Goal: Task Accomplishment & Management: Complete application form

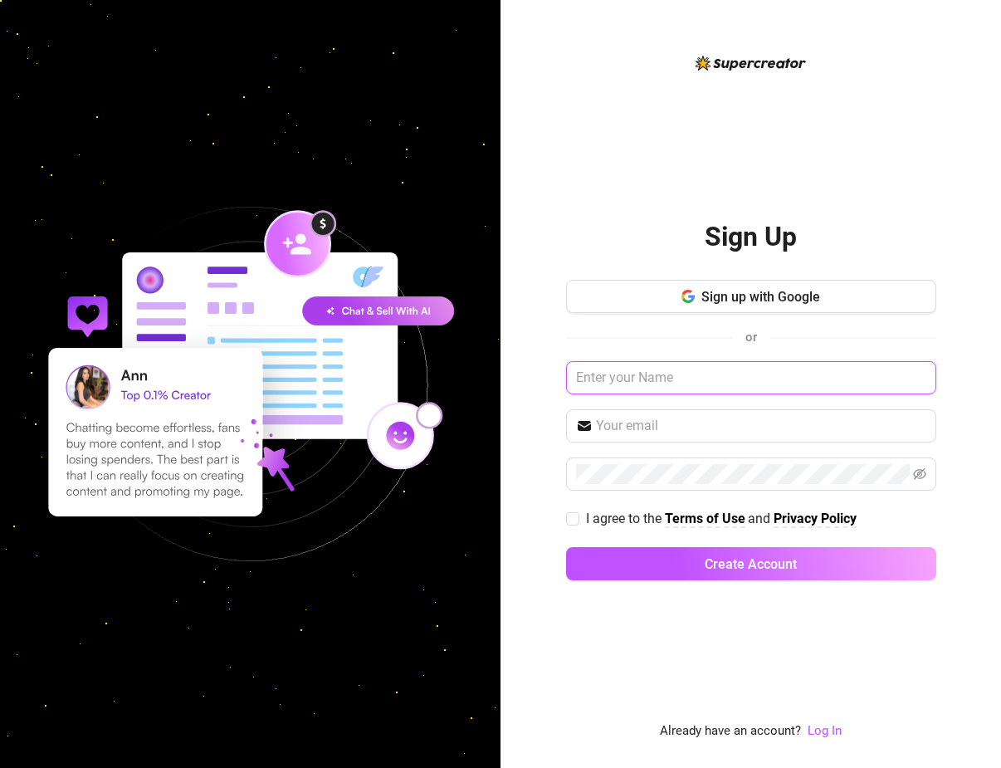
click at [628, 382] on input "text" at bounding box center [751, 377] width 370 height 33
click at [629, 382] on input "text" at bounding box center [751, 377] width 370 height 33
paste input "[EMAIL_ADDRESS][DOMAIN_NAME]"
type input "[EMAIL_ADDRESS][DOMAIN_NAME]"
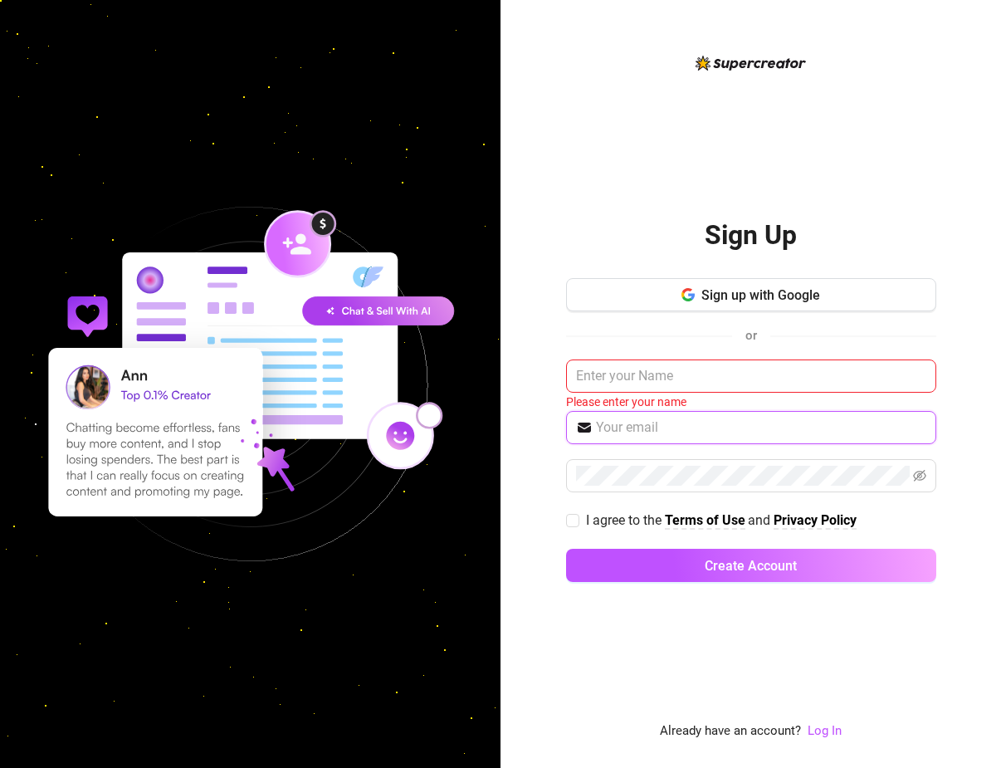
click at [657, 419] on input "text" at bounding box center [761, 428] width 330 height 20
click at [614, 192] on div "Sign Up Sign up with Google or Please enter your name I agree to the Terms of U…" at bounding box center [751, 397] width 370 height 688
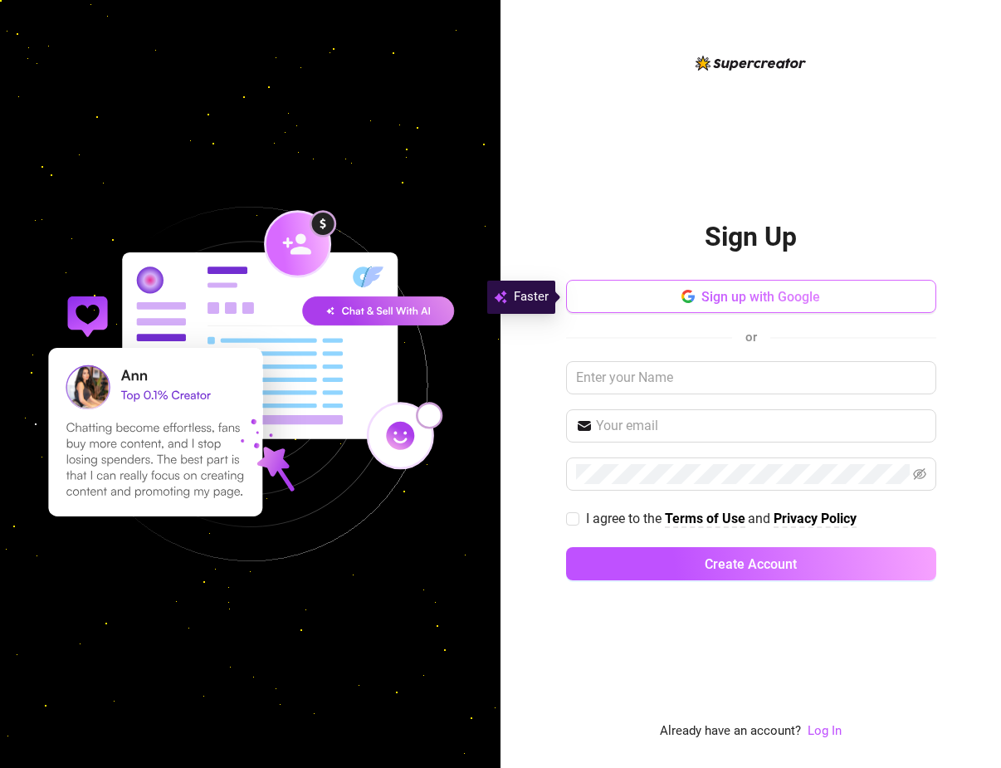
click at [711, 301] on span "Sign up with Google" at bounding box center [760, 297] width 119 height 16
click at [662, 301] on button "Sign up with Google" at bounding box center [751, 296] width 370 height 33
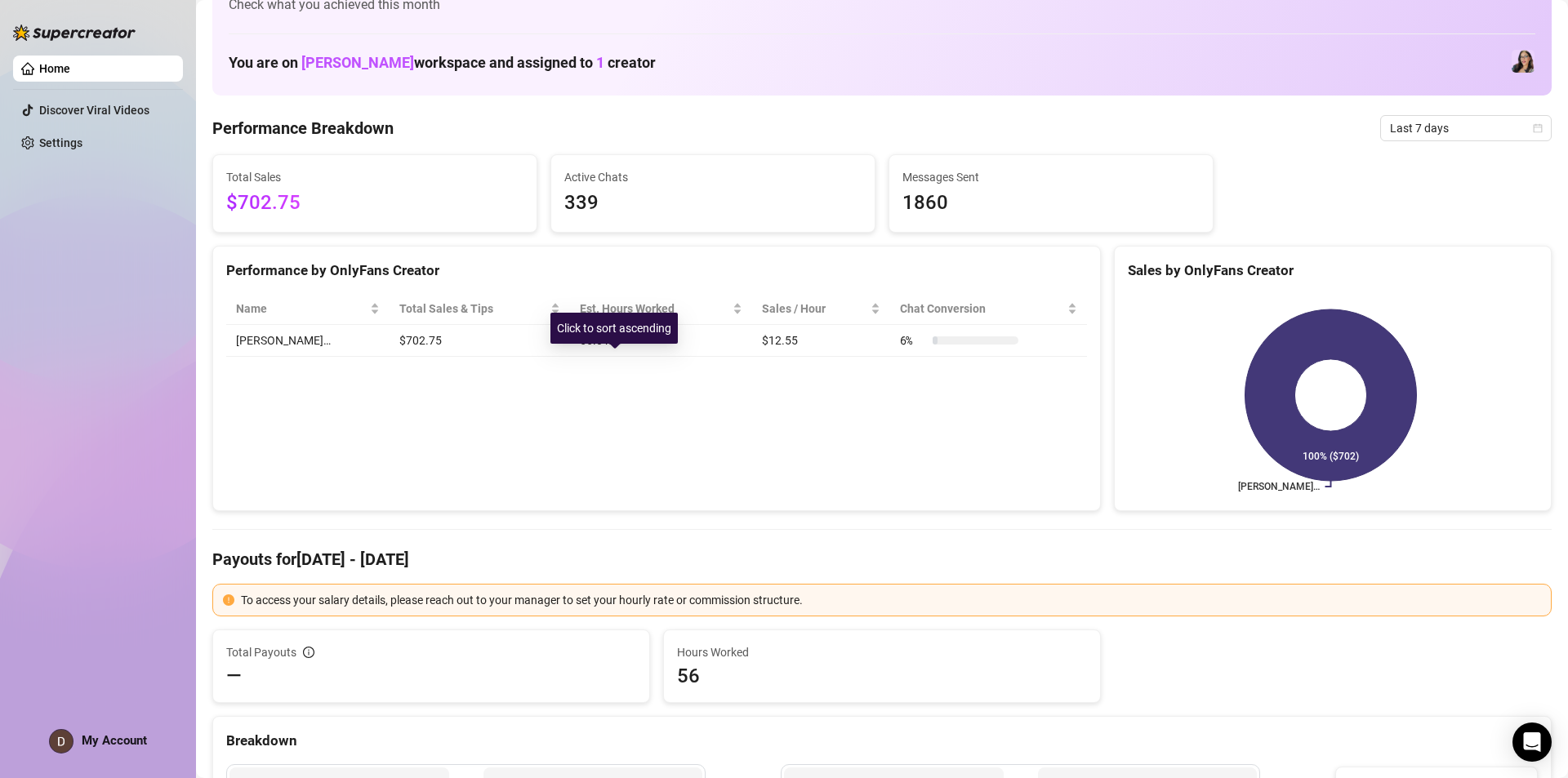
scroll to position [82, 0]
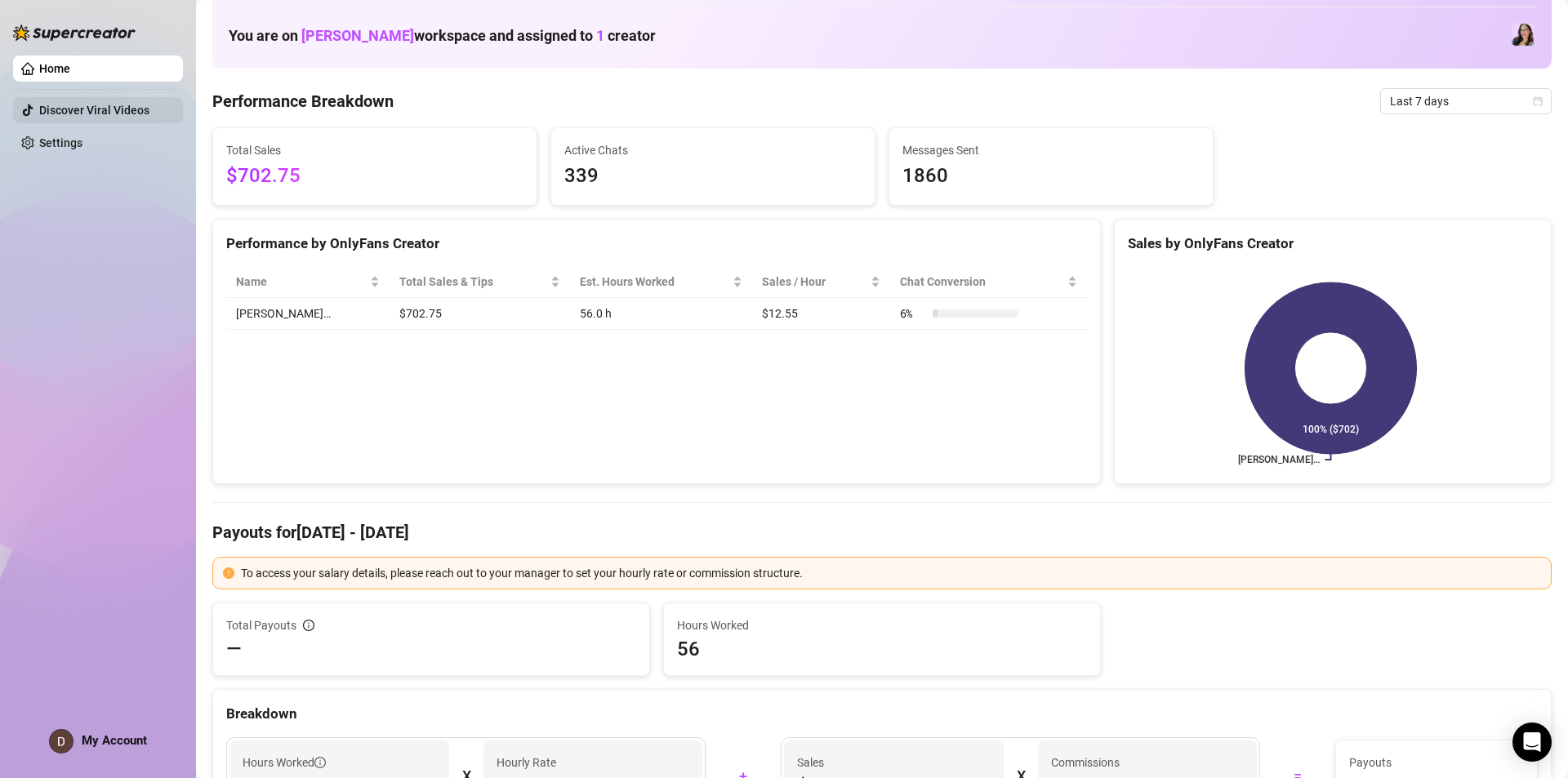
click at [89, 103] on link "Discover Viral Videos" at bounding box center [94, 109] width 110 height 13
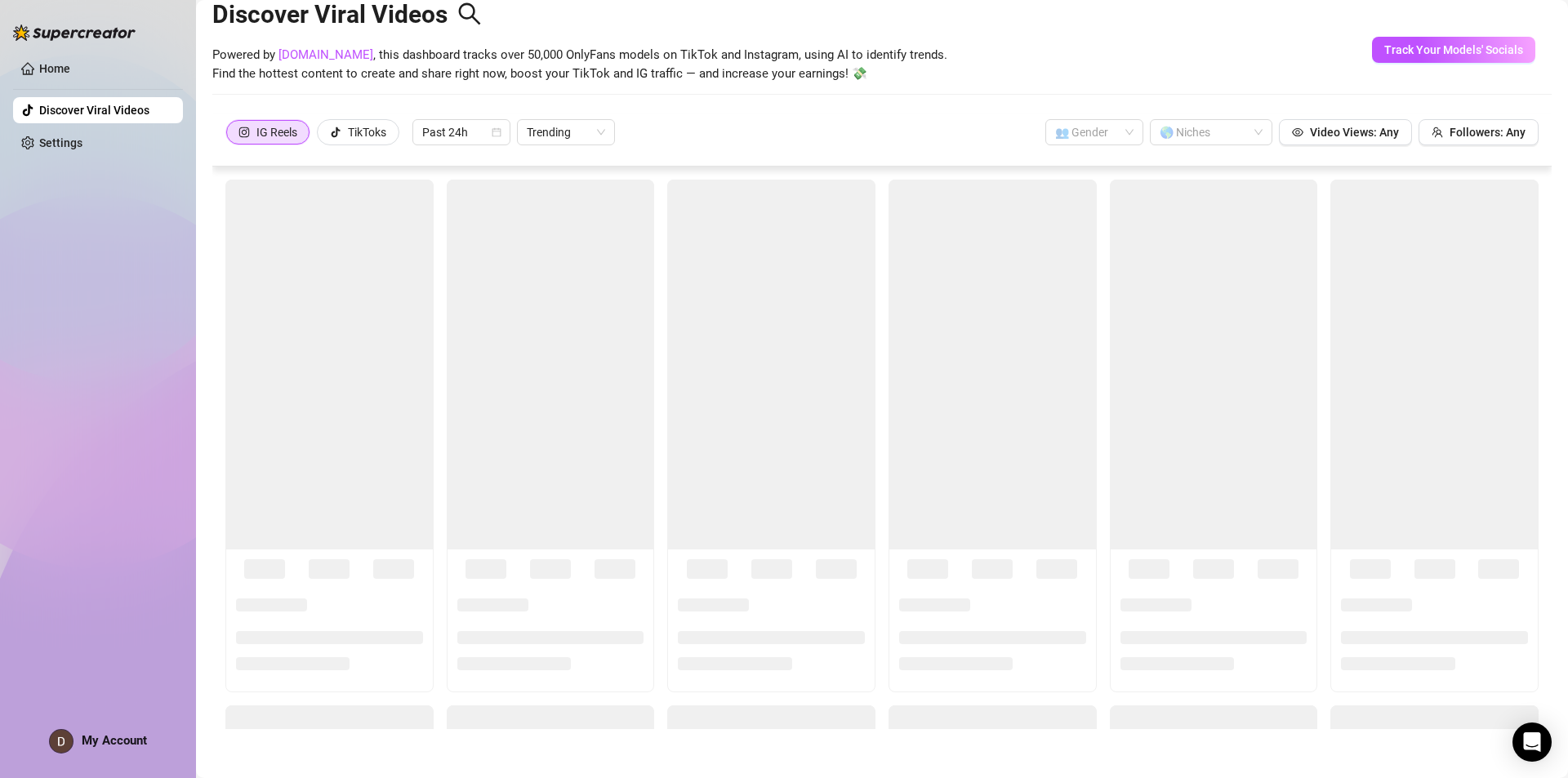
scroll to position [36, 0]
click at [70, 70] on link "Home" at bounding box center [55, 68] width 31 height 13
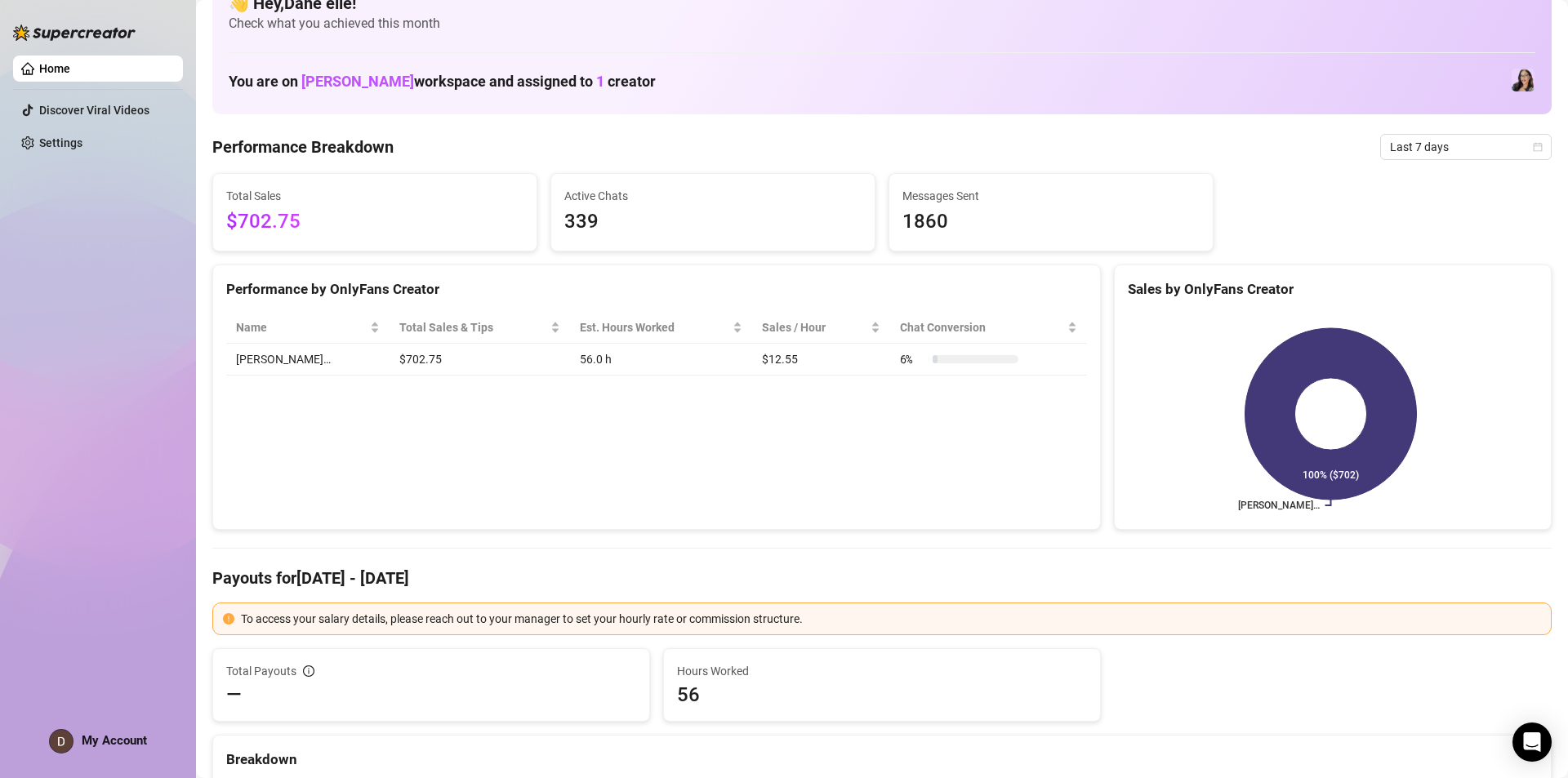
scroll to position [82, 0]
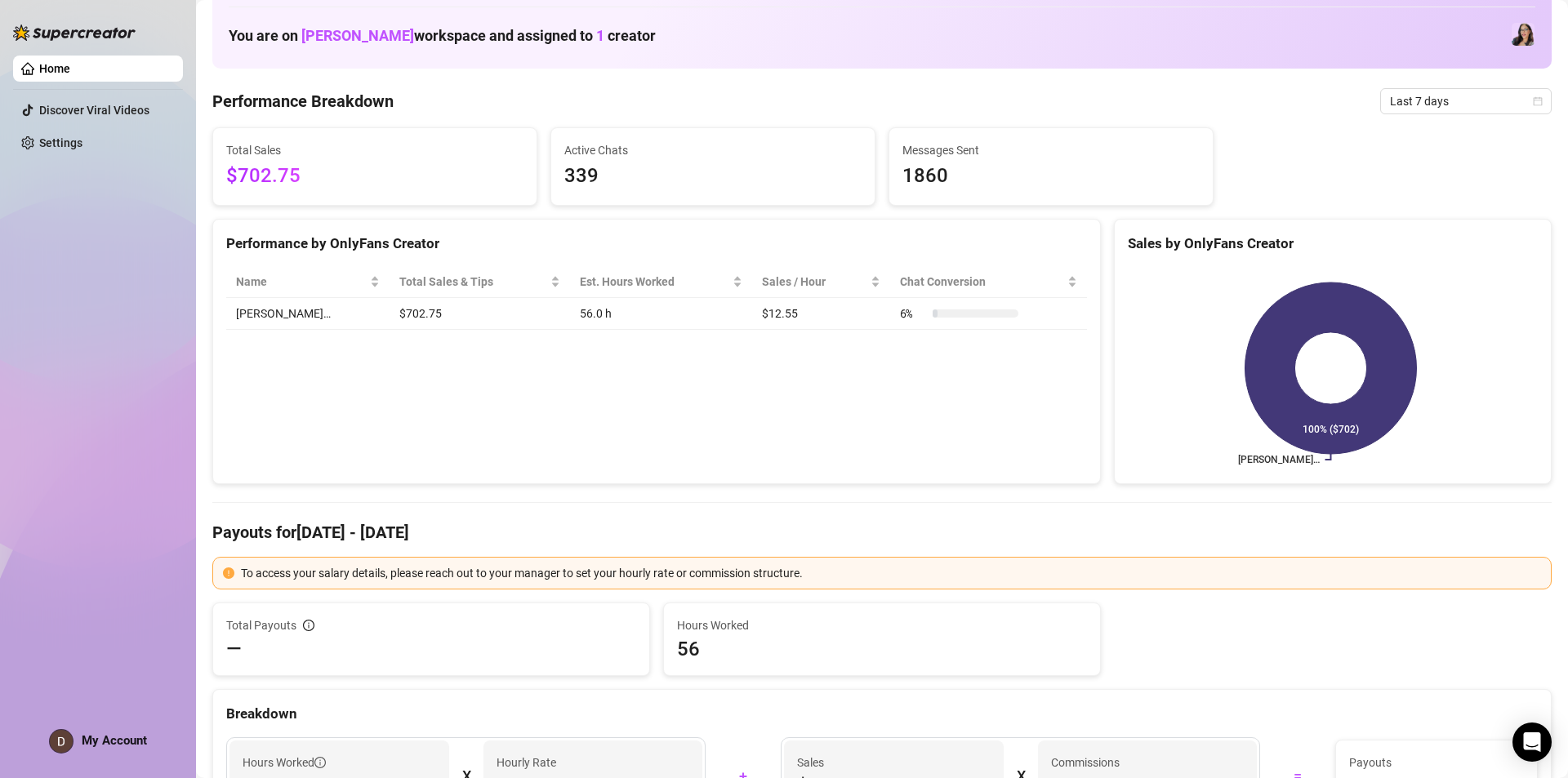
click at [70, 67] on link "Home" at bounding box center [55, 68] width 31 height 13
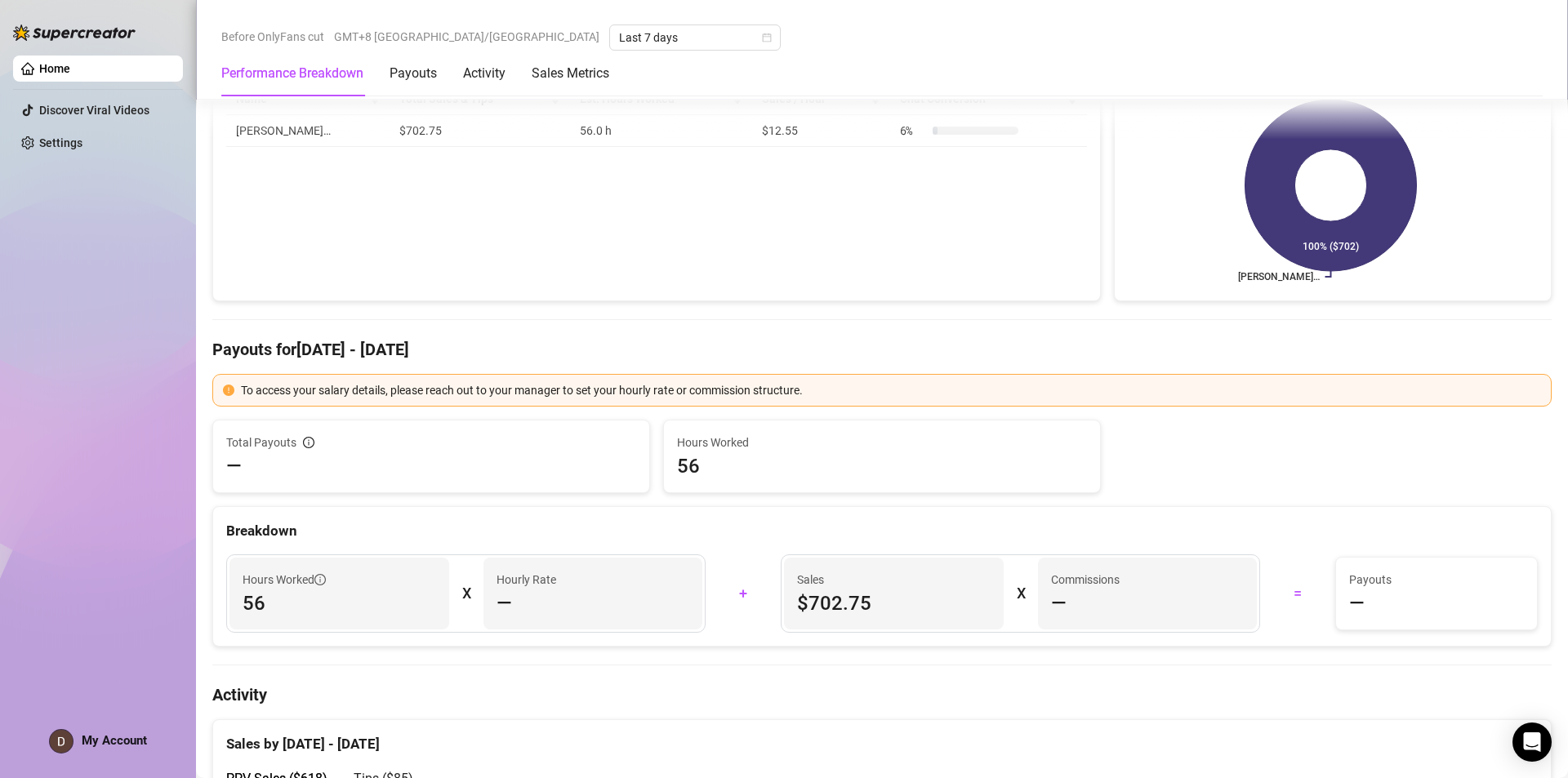
scroll to position [0, 0]
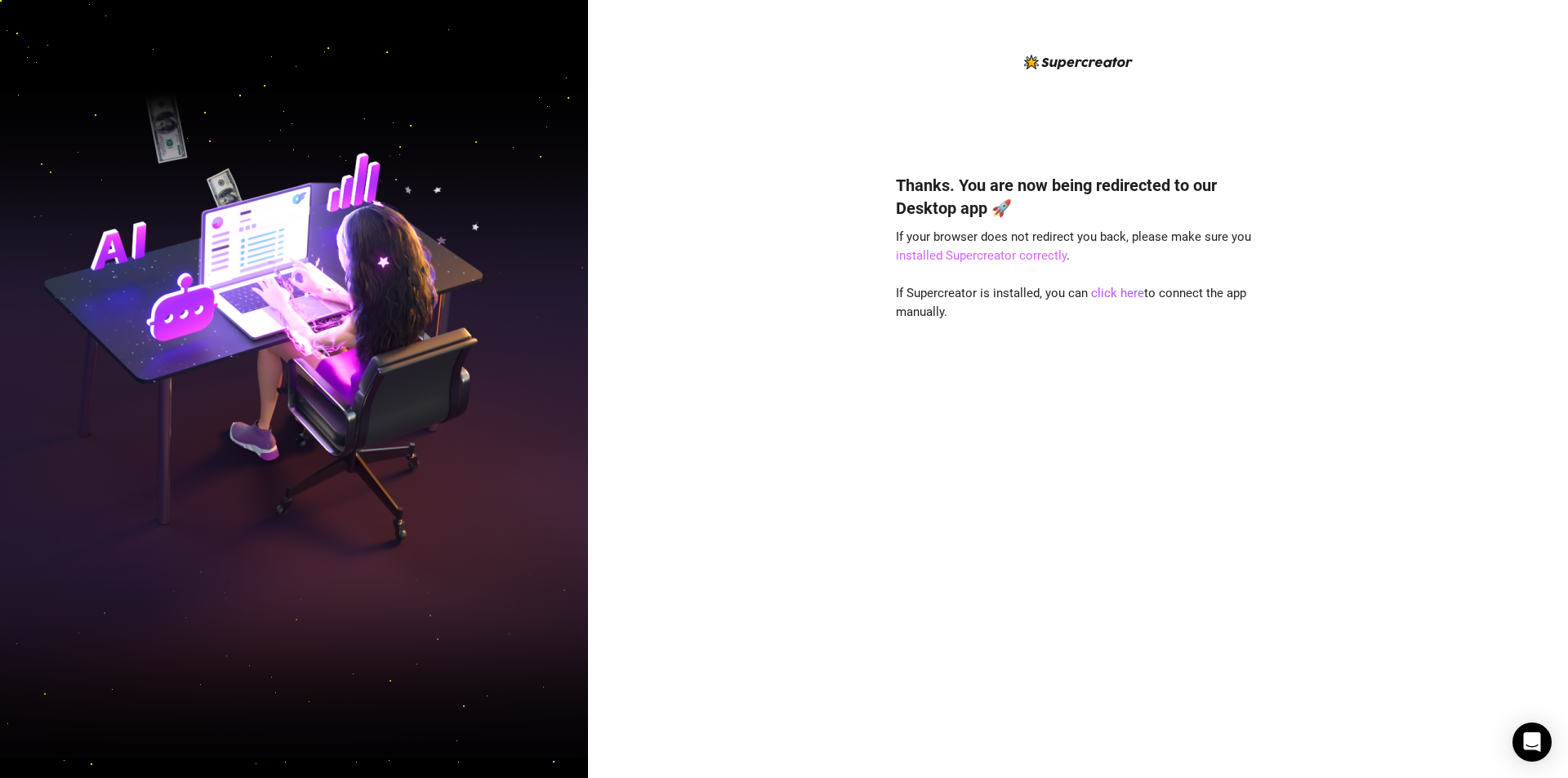
click at [959, 260] on link "installed Supercreator correctly" at bounding box center [982, 255] width 171 height 15
